Goal: Information Seeking & Learning: Learn about a topic

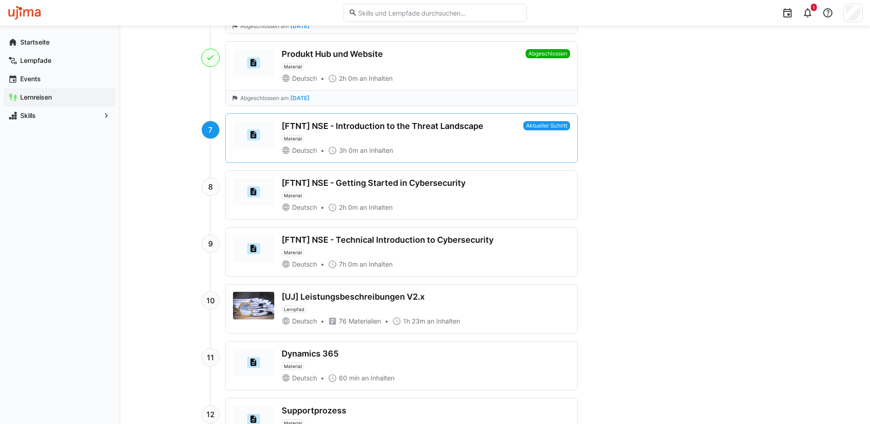
scroll to position [550, 0]
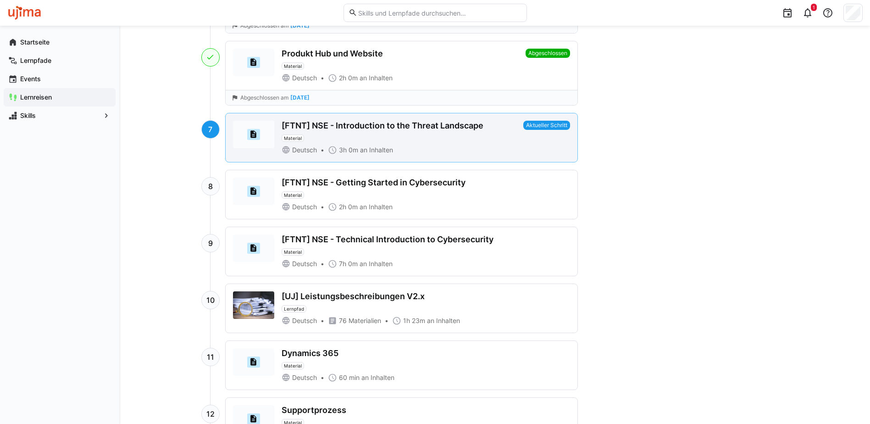
click at [379, 138] on div "[FTNT] NSE - Introduction to the Threat Landscape Material" at bounding box center [401, 131] width 238 height 21
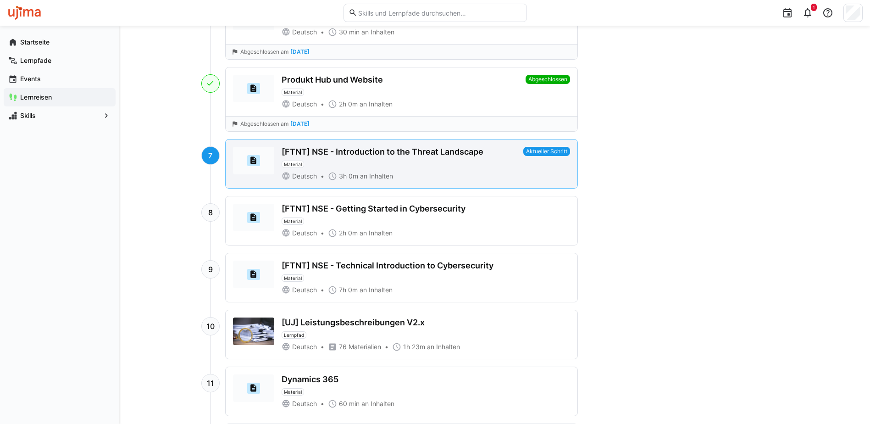
scroll to position [577, 0]
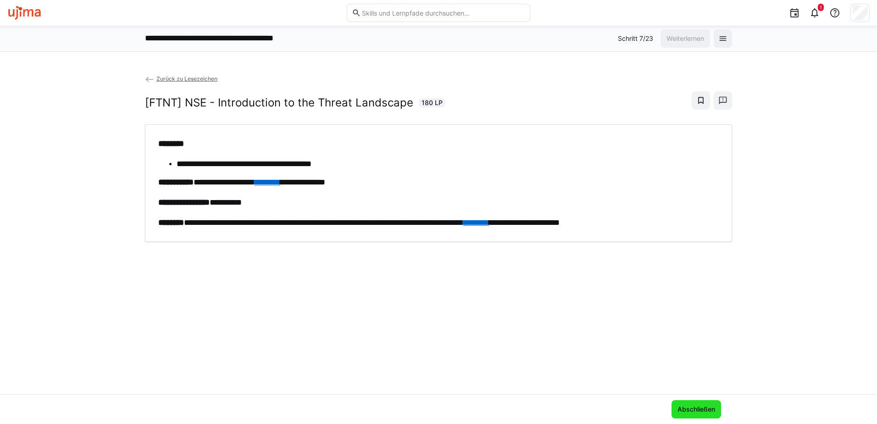
click at [694, 411] on span "Abschließen" at bounding box center [696, 409] width 40 height 9
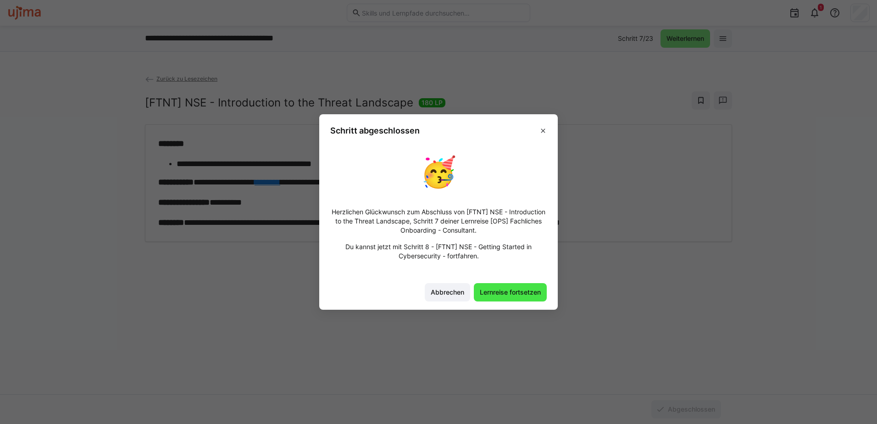
click at [505, 290] on span "Lernreise fortsetzen" at bounding box center [510, 292] width 64 height 9
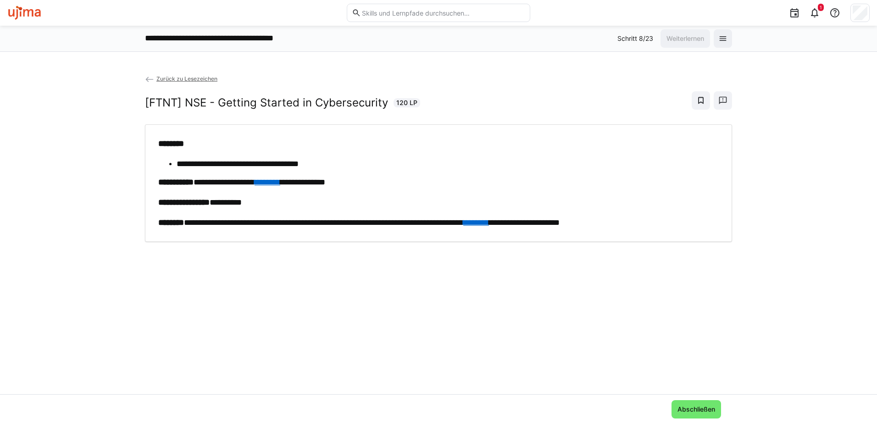
click at [33, 13] on img at bounding box center [24, 13] width 34 height 15
